Goal: Use online tool/utility: Use online tool/utility

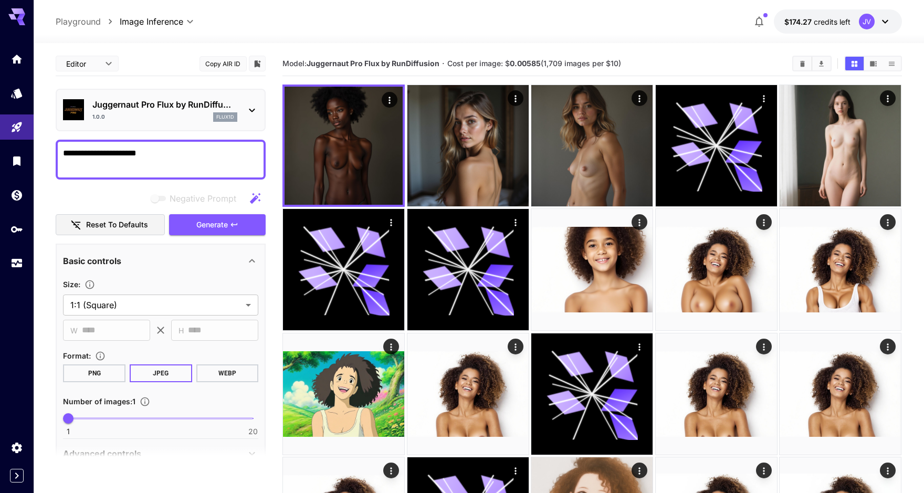
click at [164, 164] on textarea "**********" at bounding box center [160, 159] width 195 height 25
paste textarea "**********"
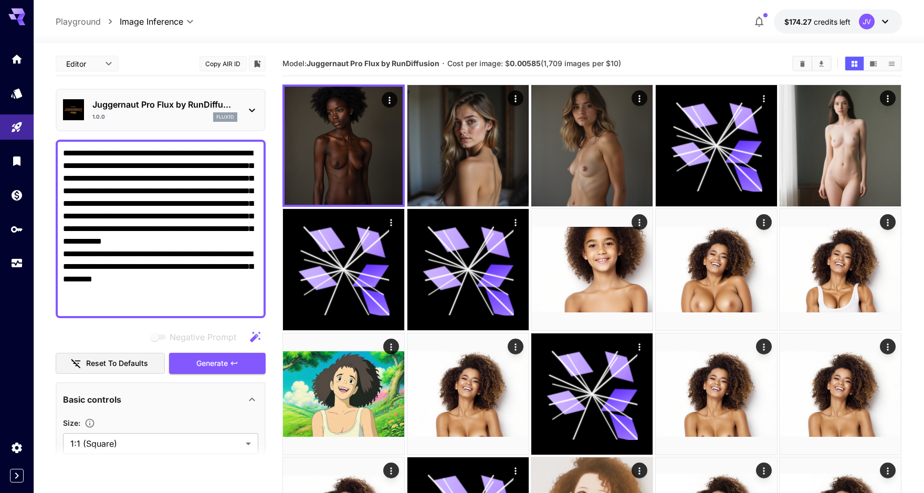
type textarea "**********"
click at [246, 94] on div "Juggernaut Pro Flux by RunDiffu... 1.0.0 flux1d" at bounding box center [160, 110] width 195 height 32
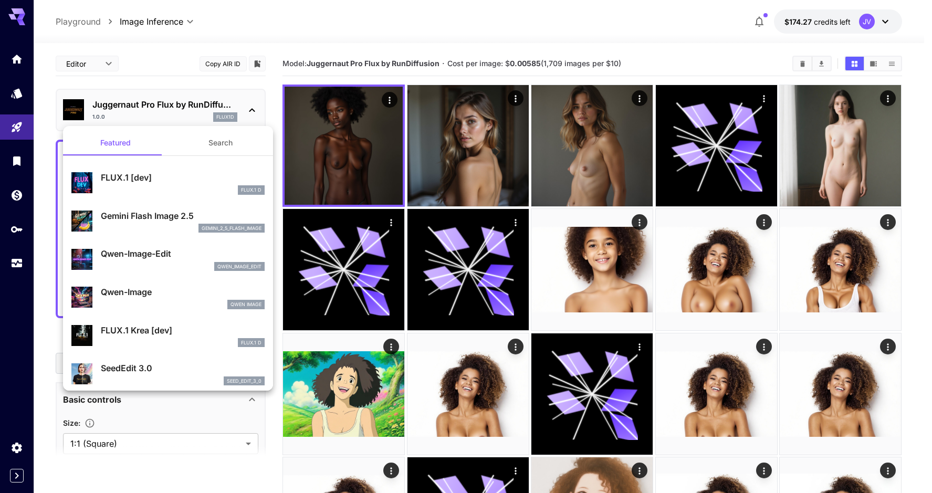
click at [124, 178] on p "FLUX.1 [dev]" at bounding box center [183, 177] width 164 height 13
type input "**"
type input "***"
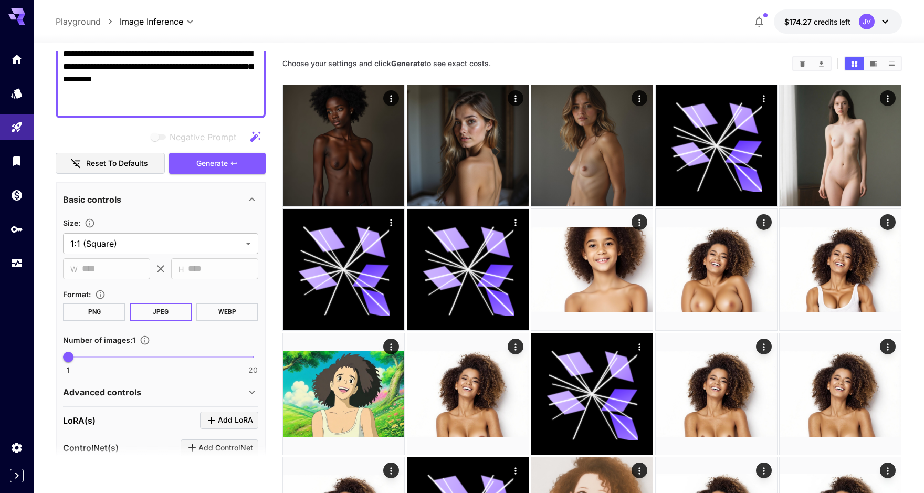
scroll to position [200, 0]
click at [208, 159] on span "Generate" at bounding box center [211, 162] width 31 height 13
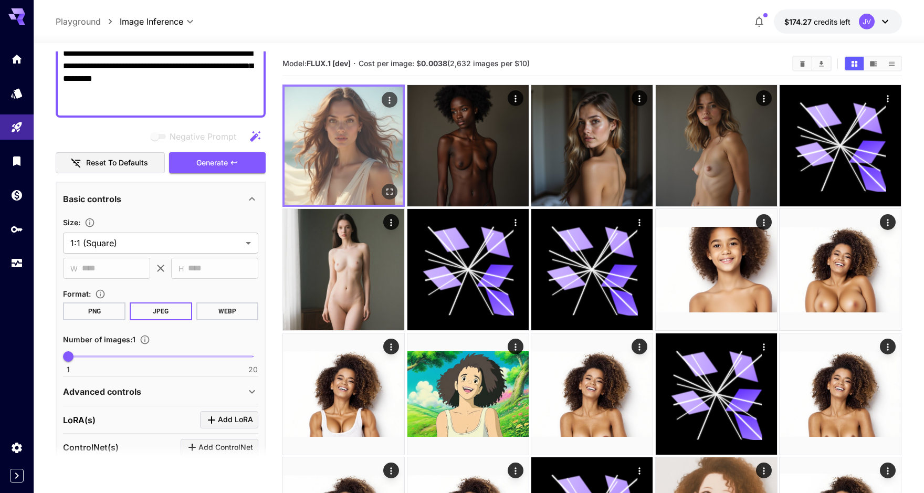
click at [297, 142] on img at bounding box center [343, 146] width 118 height 118
click at [373, 151] on img at bounding box center [343, 146] width 118 height 118
click at [390, 191] on icon "Open in fullscreen" at bounding box center [390, 191] width 10 height 10
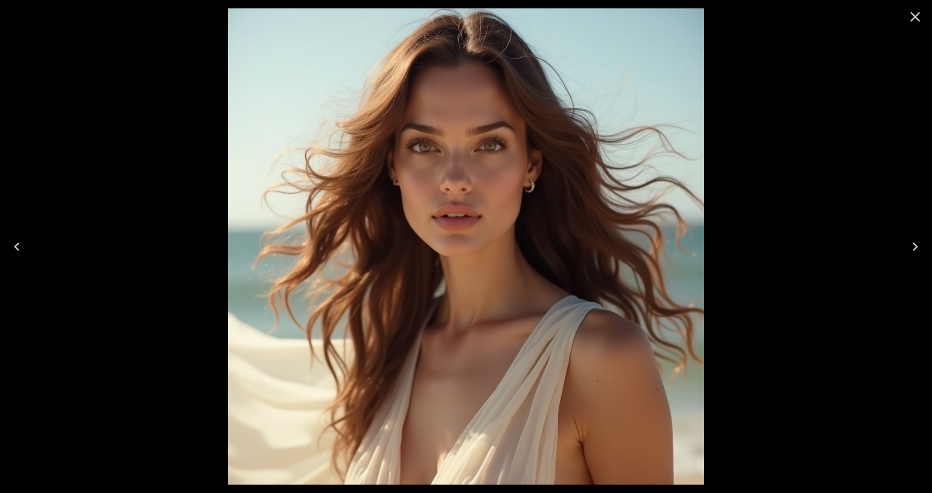
click at [916, 12] on icon "Close" at bounding box center [914, 16] width 17 height 17
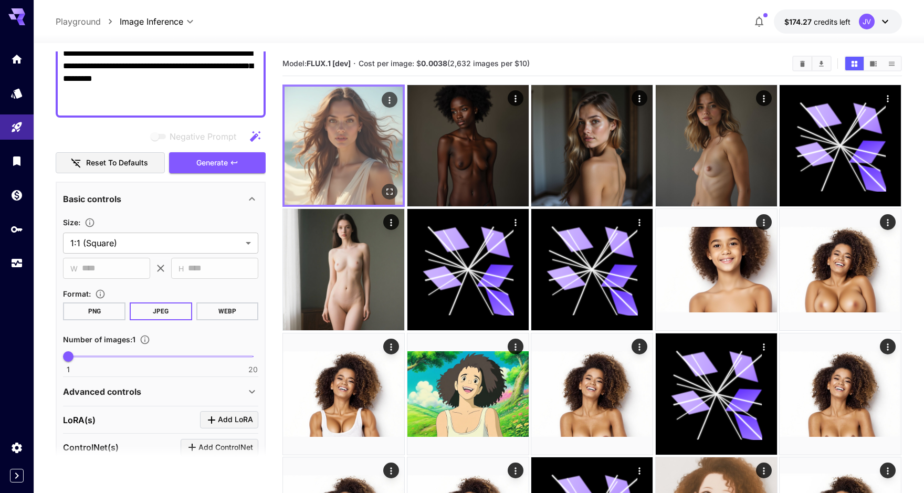
click at [339, 113] on img at bounding box center [343, 146] width 118 height 118
click at [389, 189] on icon "Open in fullscreen" at bounding box center [390, 191] width 10 height 10
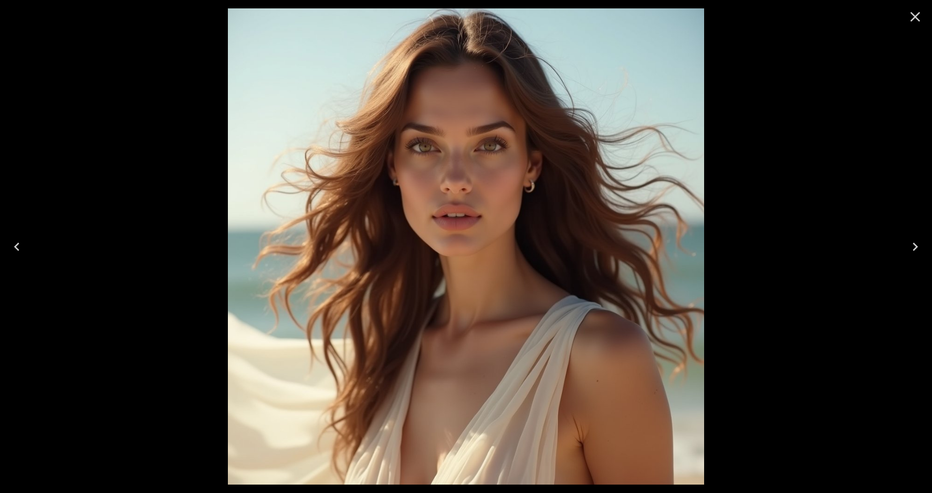
click at [910, 23] on icon "Close" at bounding box center [914, 16] width 17 height 17
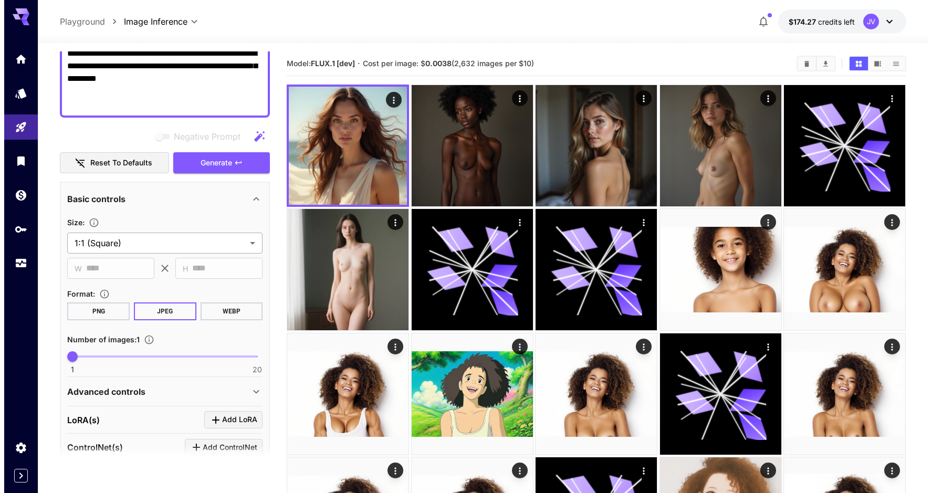
scroll to position [0, 0]
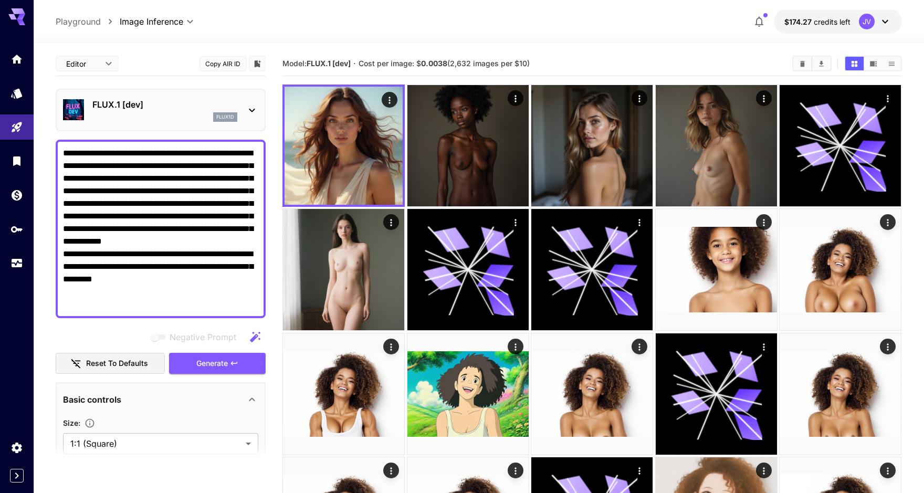
click at [176, 106] on p "FLUX.1 [dev]" at bounding box center [164, 104] width 145 height 13
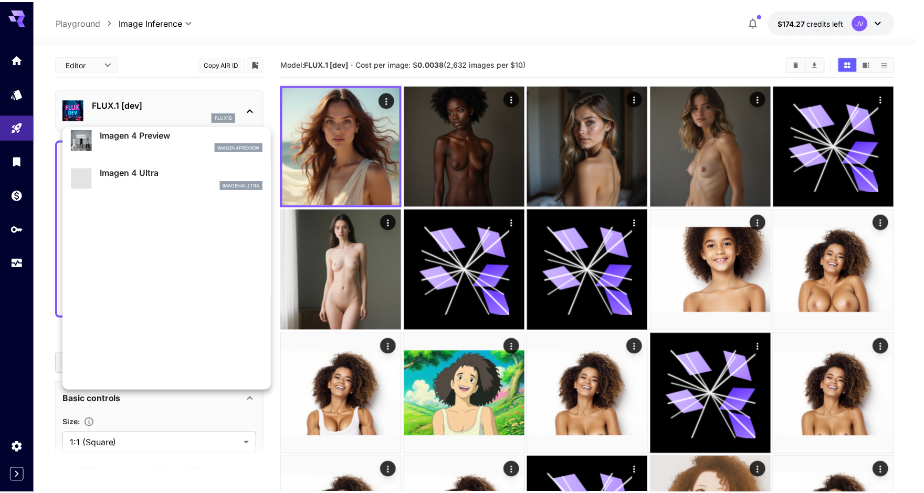
scroll to position [592, 0]
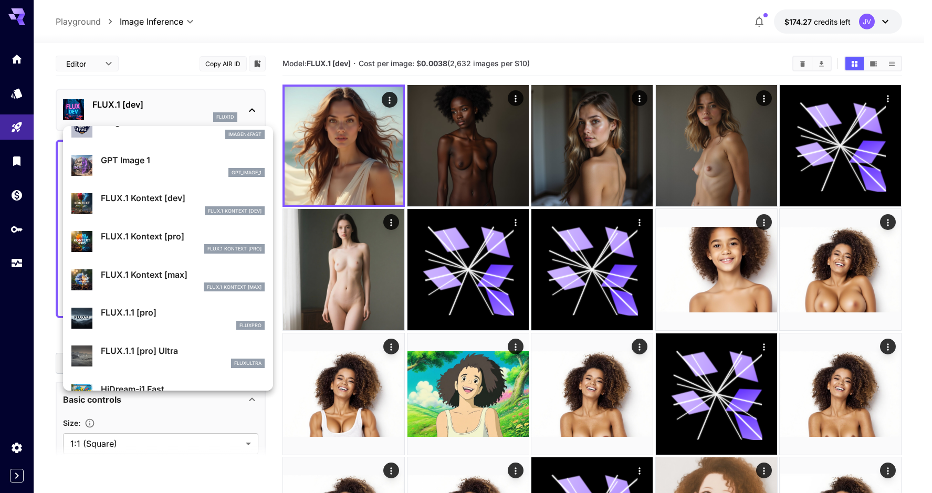
click at [129, 317] on p "FLUX.1.1 [pro]" at bounding box center [183, 312] width 164 height 13
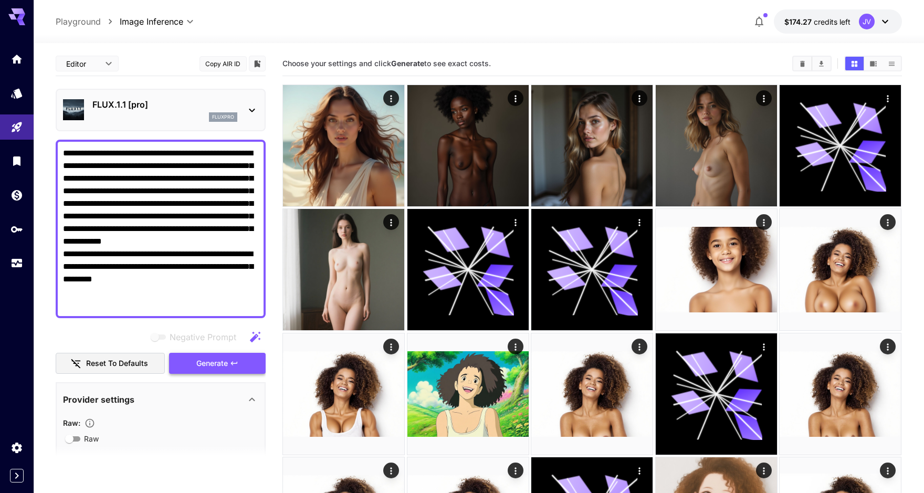
click at [208, 364] on span "Generate" at bounding box center [211, 363] width 31 height 13
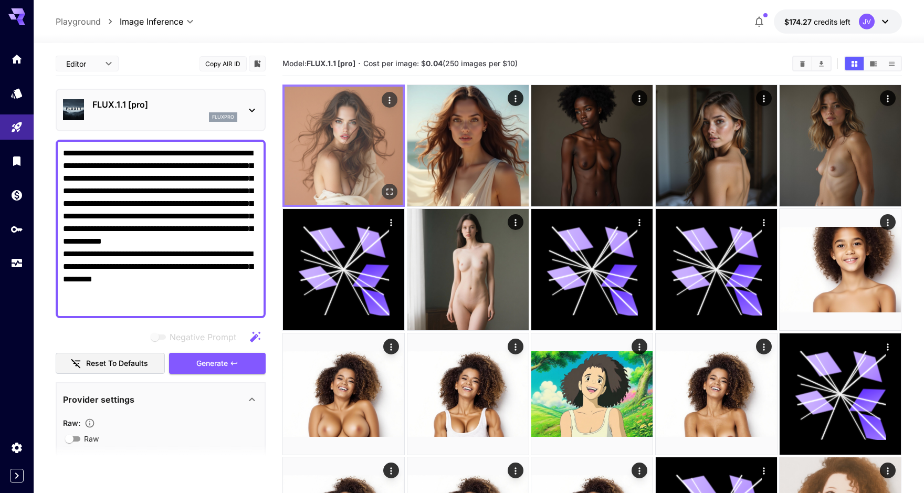
click at [326, 147] on img at bounding box center [343, 146] width 118 height 118
click at [388, 189] on icon "Open in fullscreen" at bounding box center [390, 191] width 10 height 10
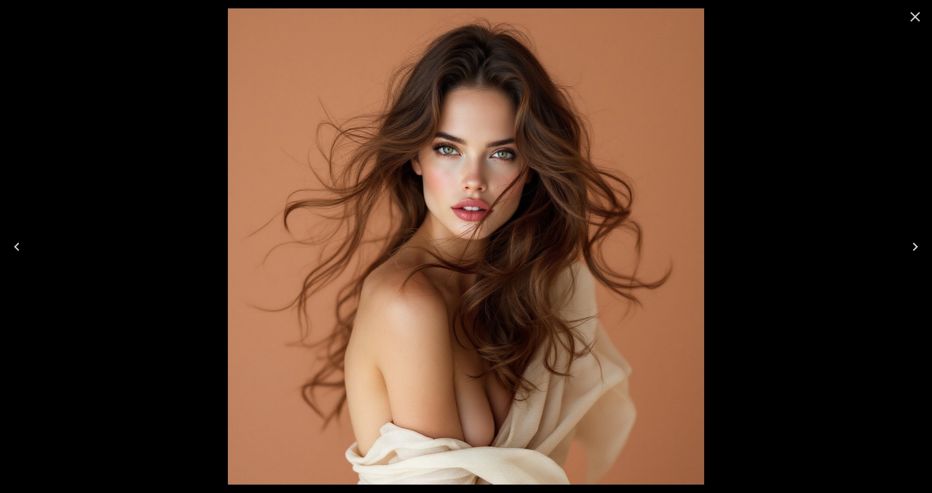
click at [915, 14] on icon "Close" at bounding box center [914, 16] width 17 height 17
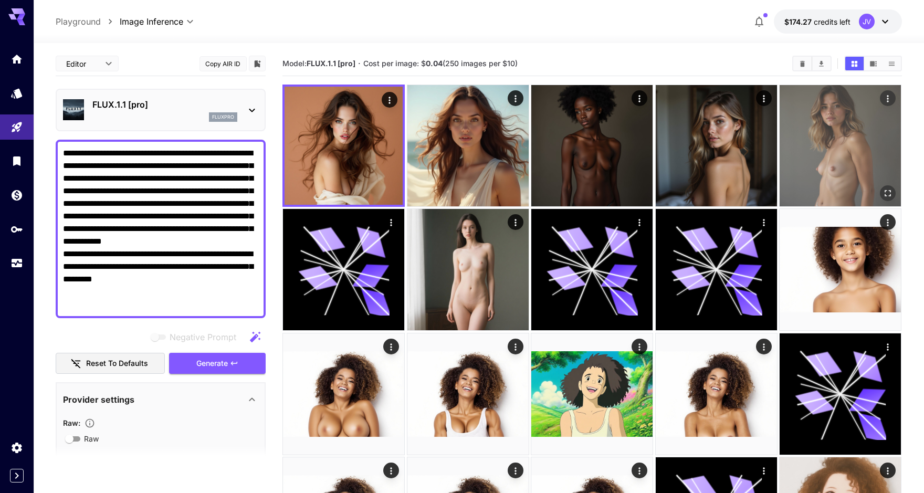
click at [853, 145] on img at bounding box center [839, 145] width 121 height 121
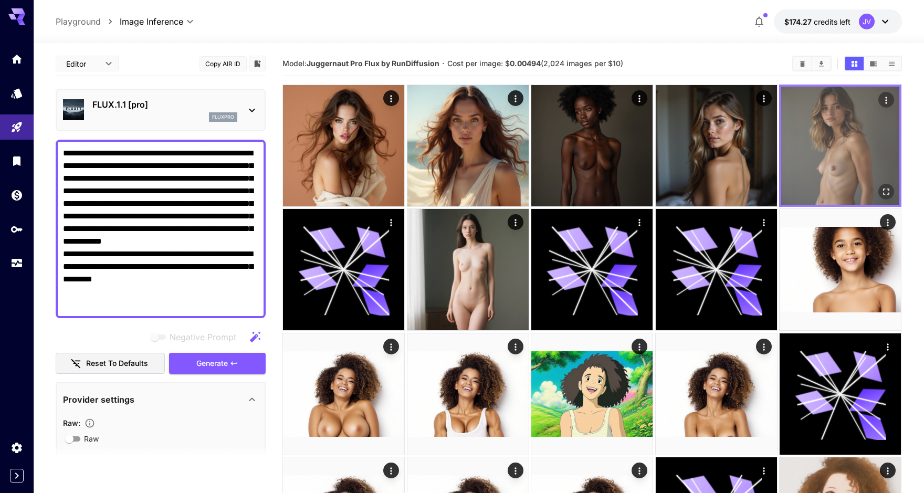
click at [842, 155] on img at bounding box center [840, 146] width 118 height 118
